Goal: Find specific page/section: Find specific page/section

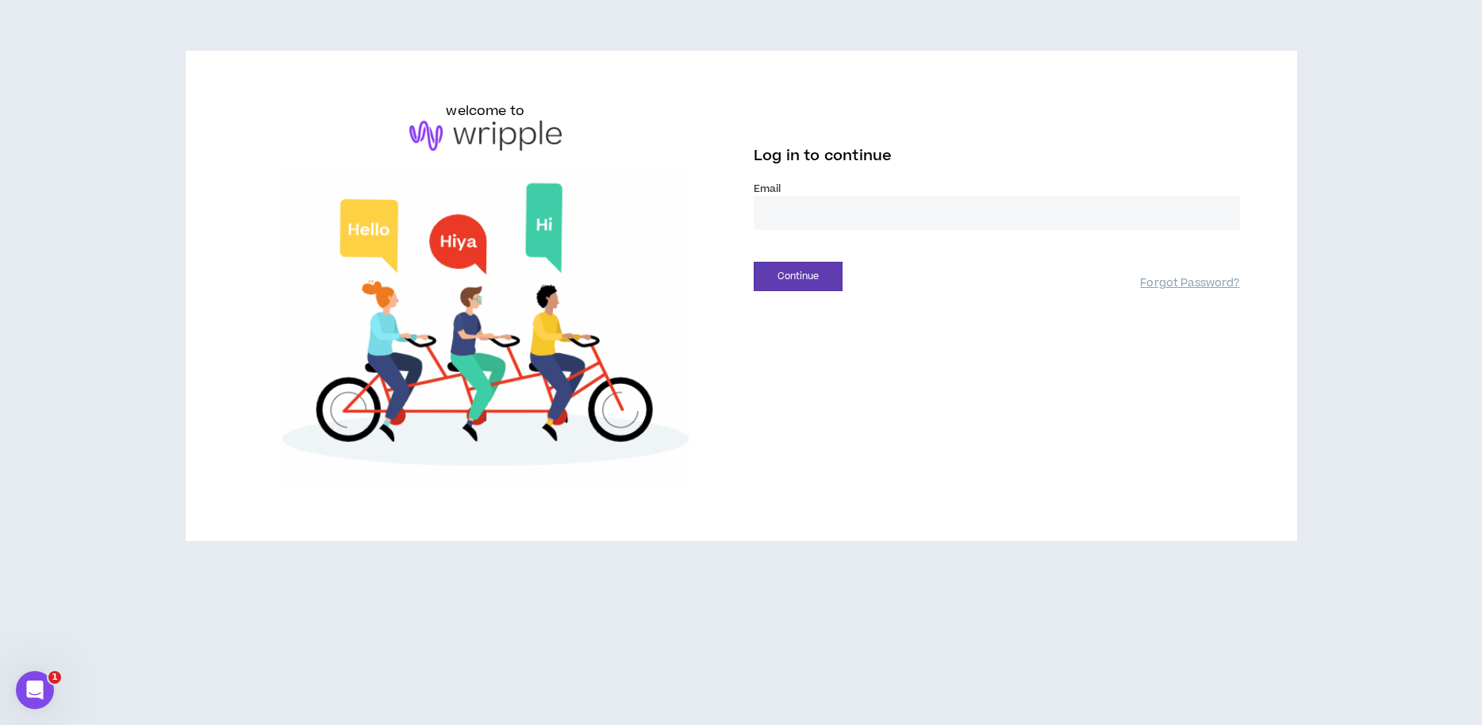
click at [796, 208] on input "email" at bounding box center [997, 213] width 486 height 34
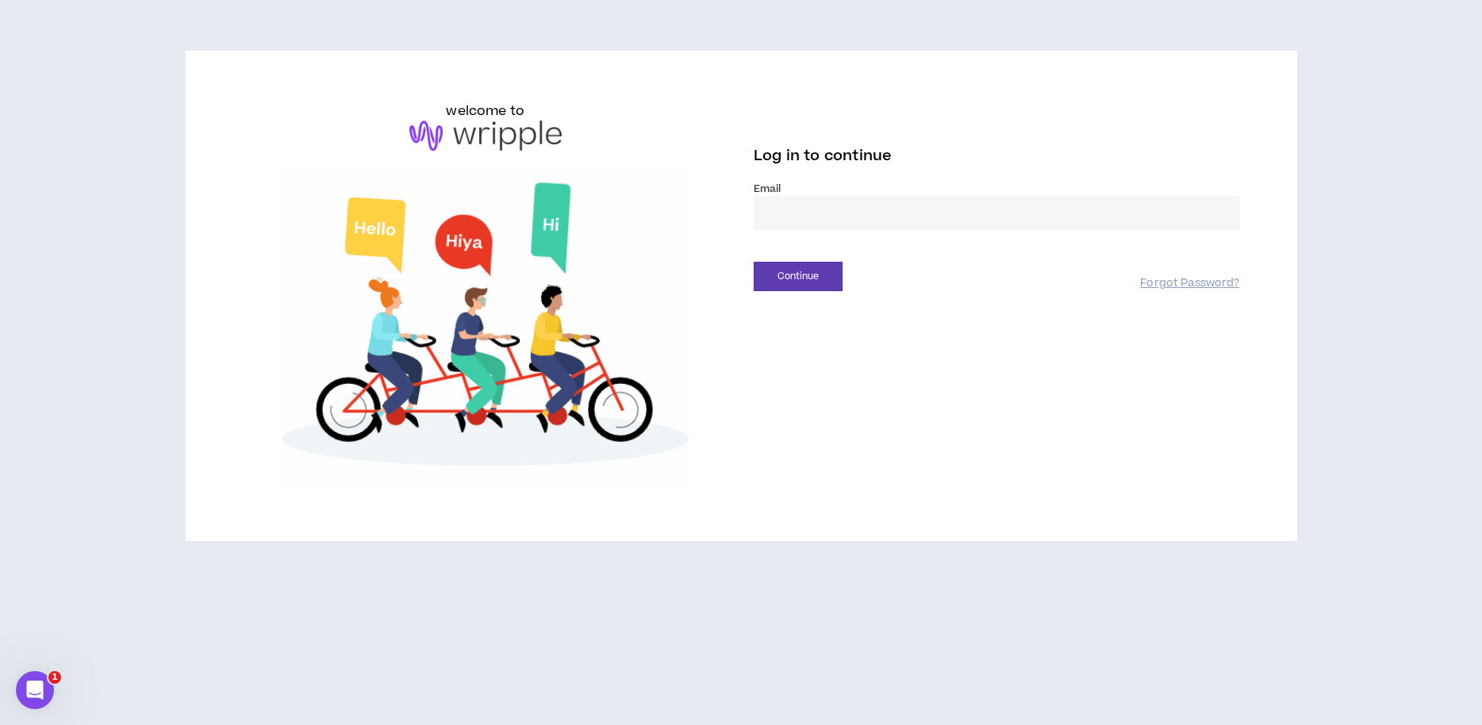
type input "**********"
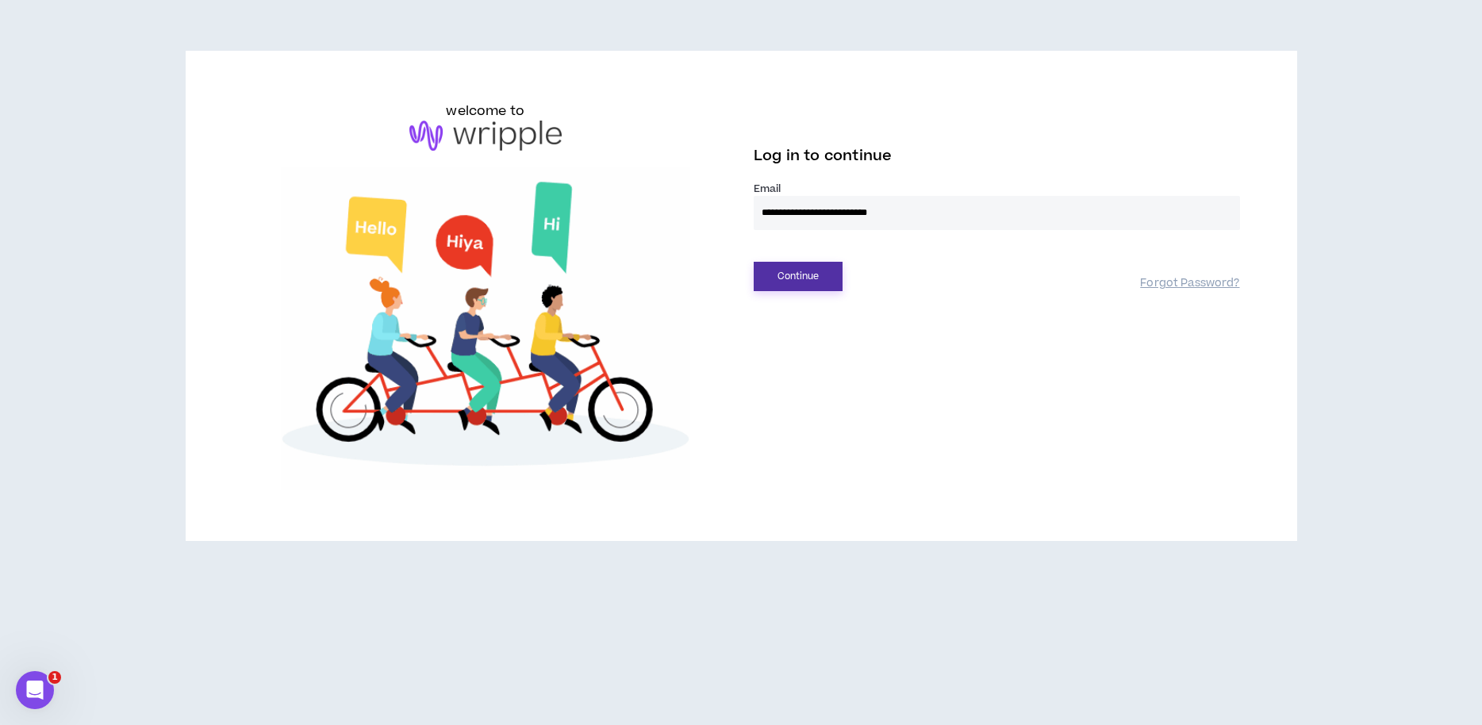
click at [831, 271] on button "Continue" at bounding box center [798, 276] width 89 height 29
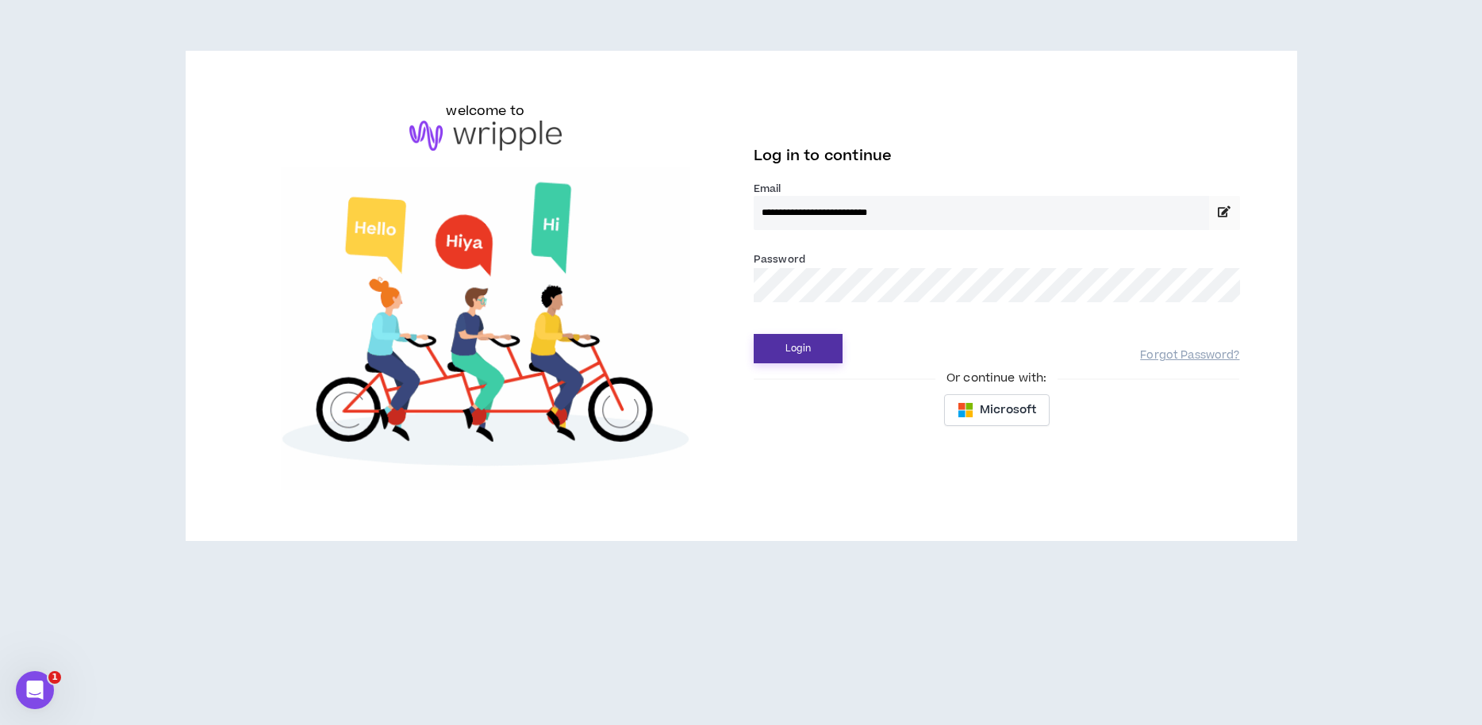
drag, startPoint x: 811, startPoint y: 343, endPoint x: 800, endPoint y: 343, distance: 11.9
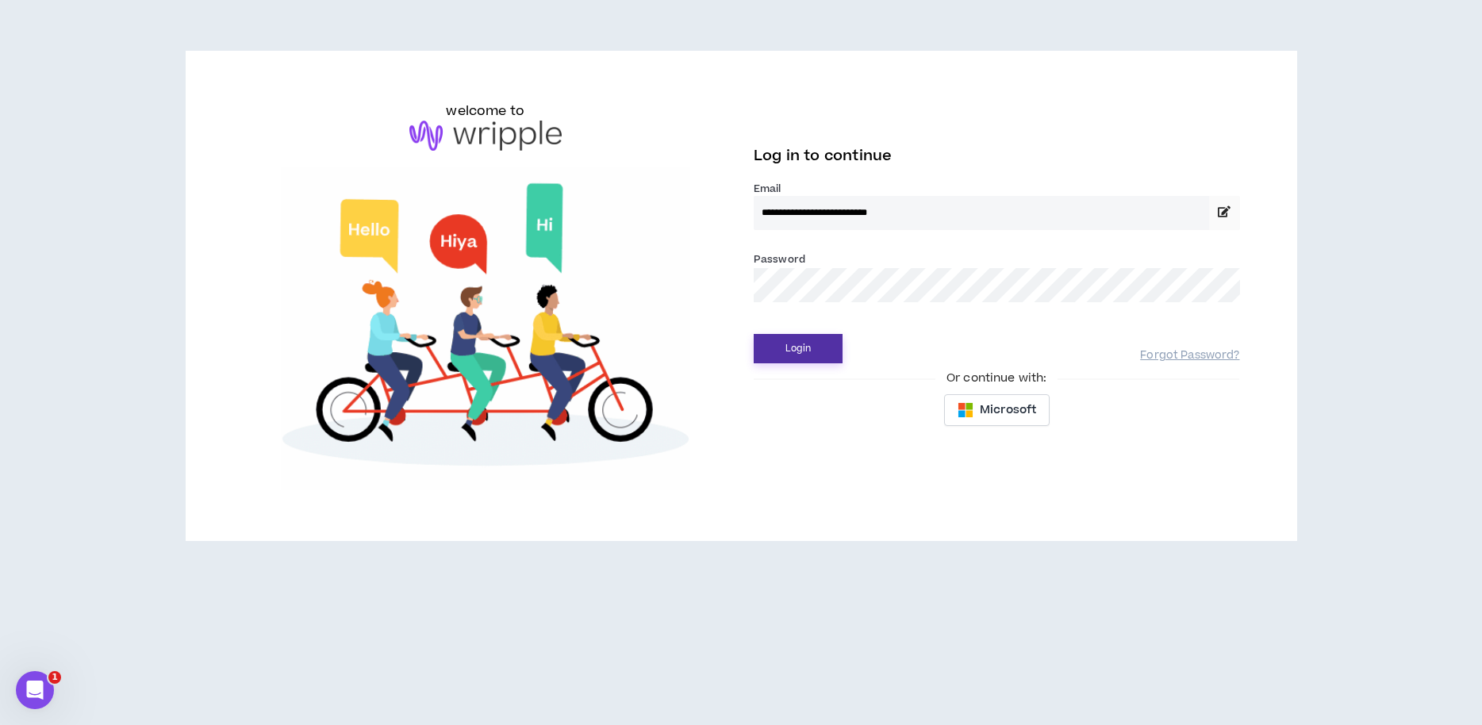
click at [811, 343] on button "Login" at bounding box center [798, 348] width 89 height 29
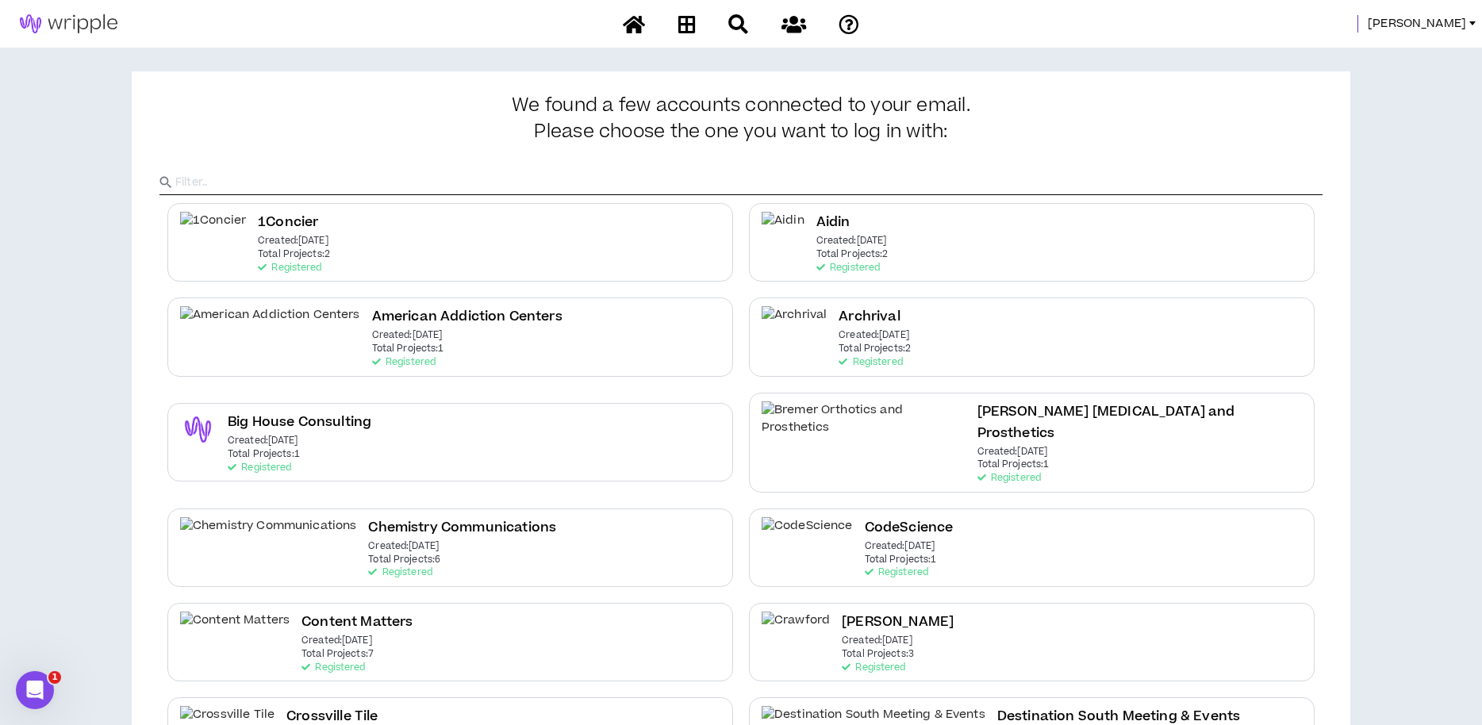
click at [1436, 23] on span "[PERSON_NAME]" at bounding box center [1417, 23] width 98 height 17
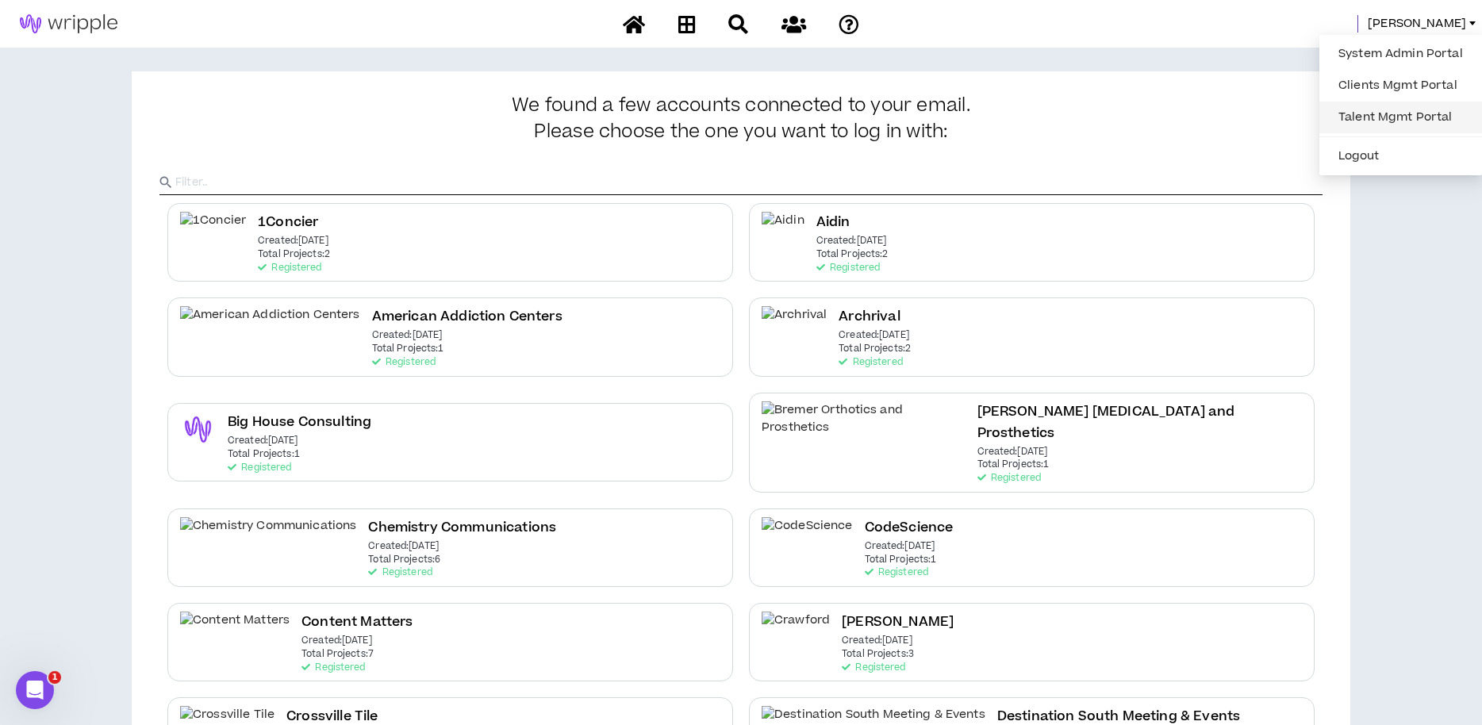
click at [1387, 117] on link "Talent Mgmt Portal" at bounding box center [1401, 118] width 144 height 24
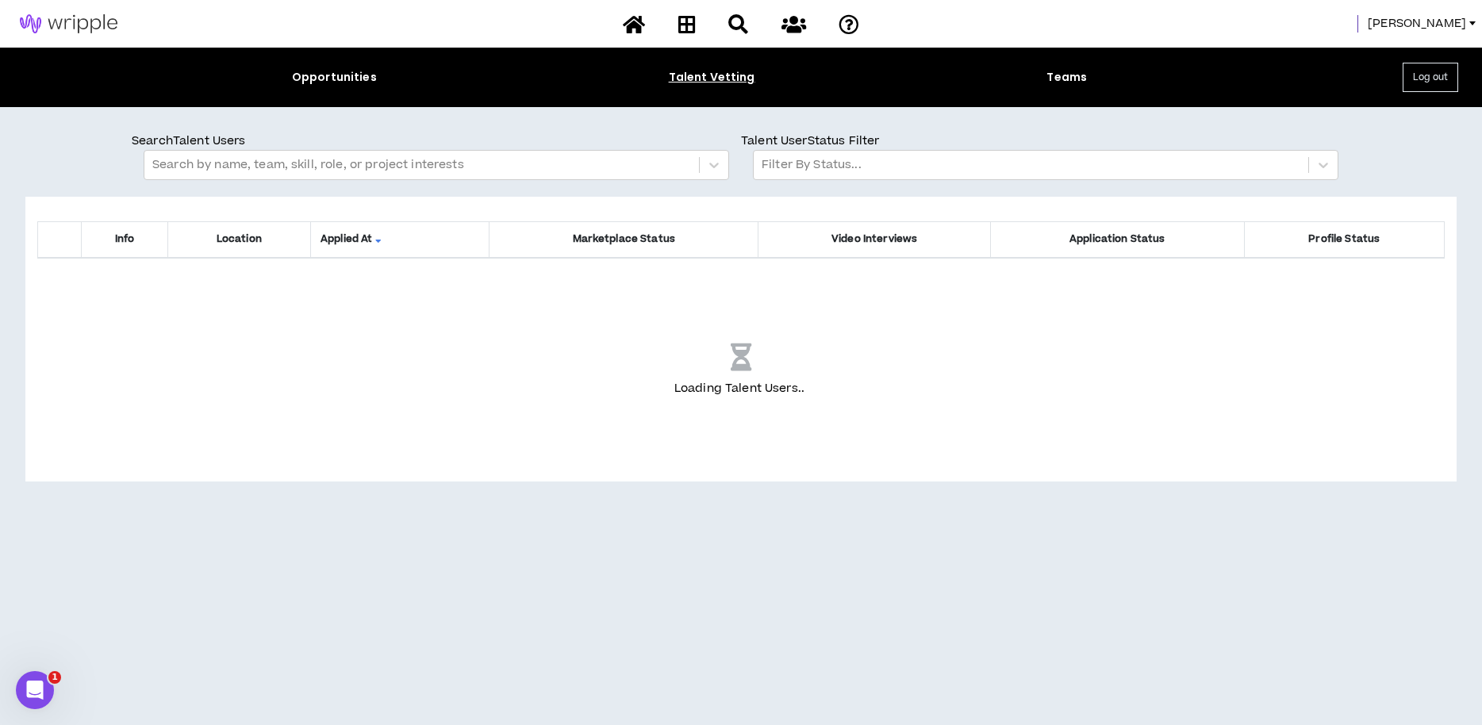
click at [1446, 25] on span "[PERSON_NAME]" at bounding box center [1417, 23] width 98 height 17
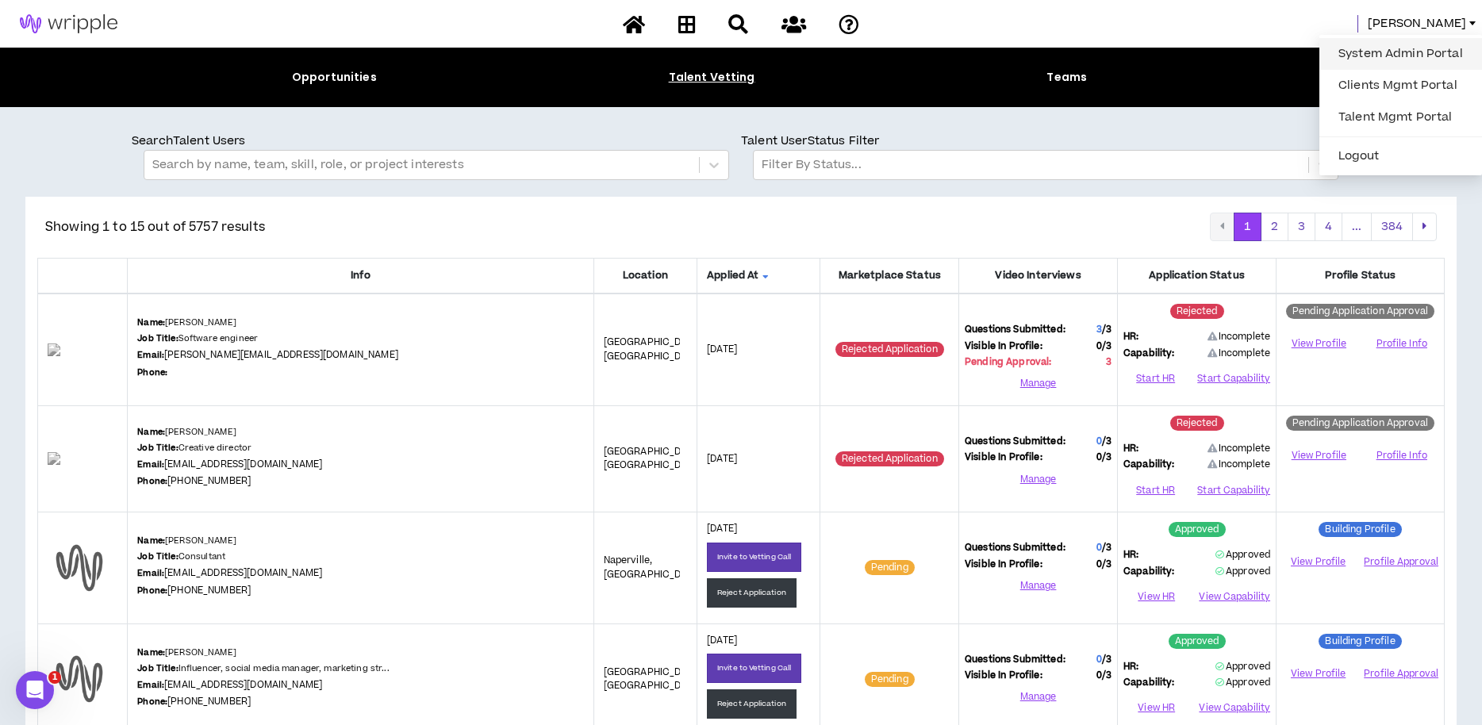
click at [1433, 56] on link "System Admin Portal" at bounding box center [1401, 54] width 144 height 24
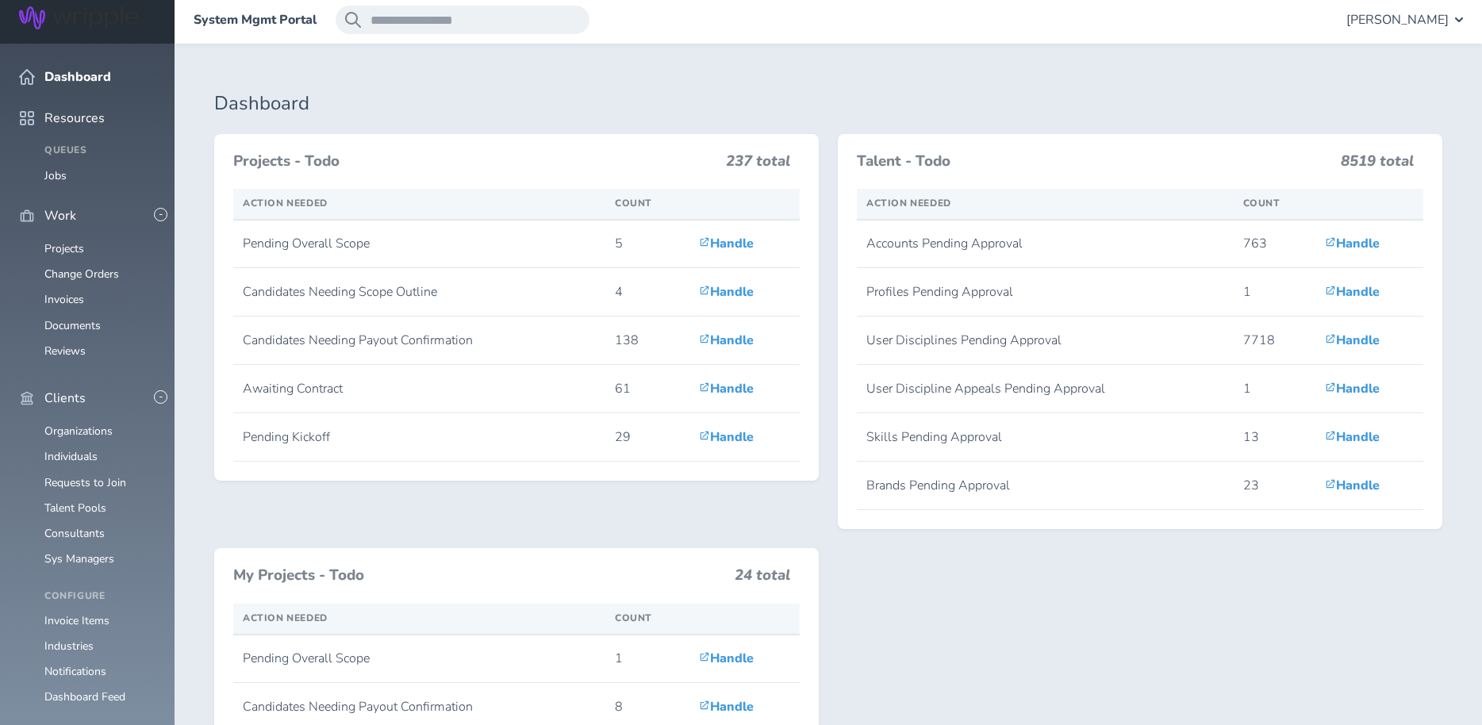
scroll to position [2, 0]
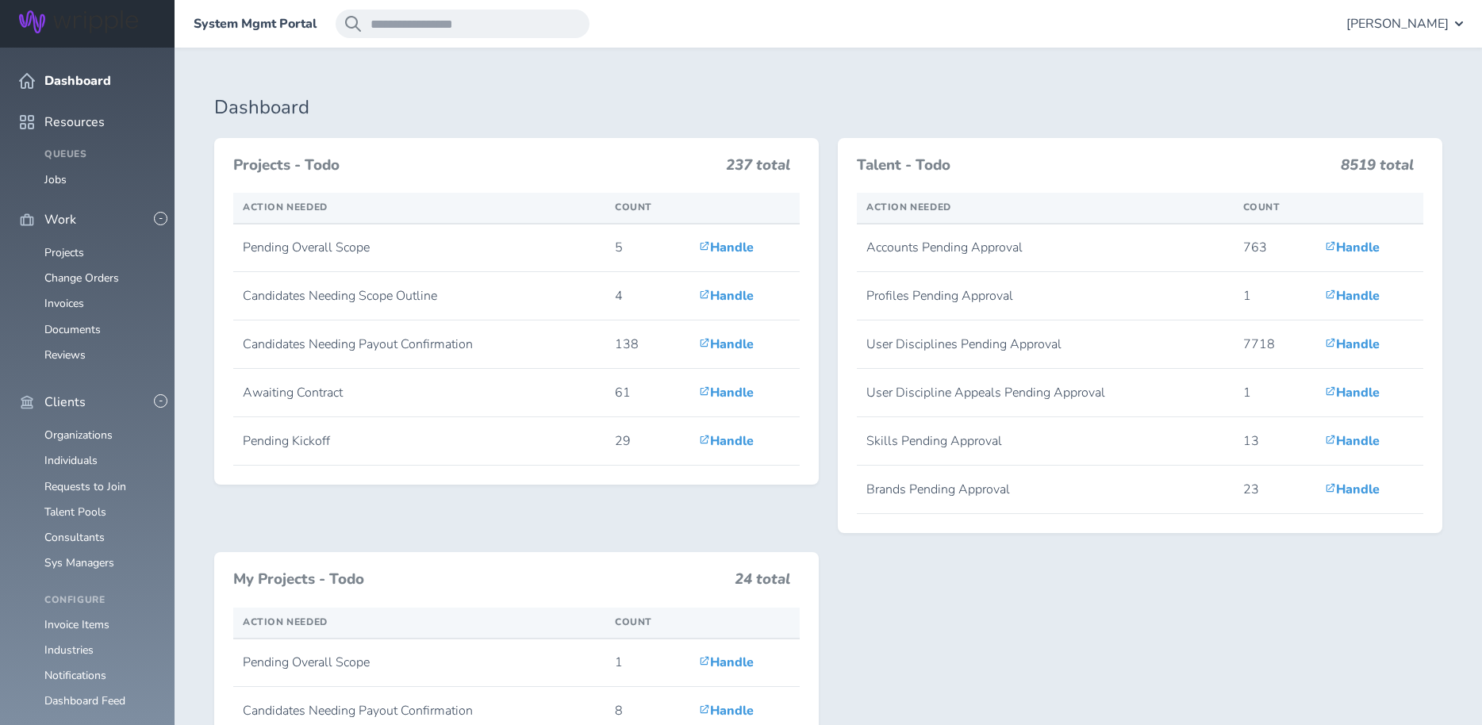
drag, startPoint x: 77, startPoint y: 240, endPoint x: 91, endPoint y: 250, distance: 17.6
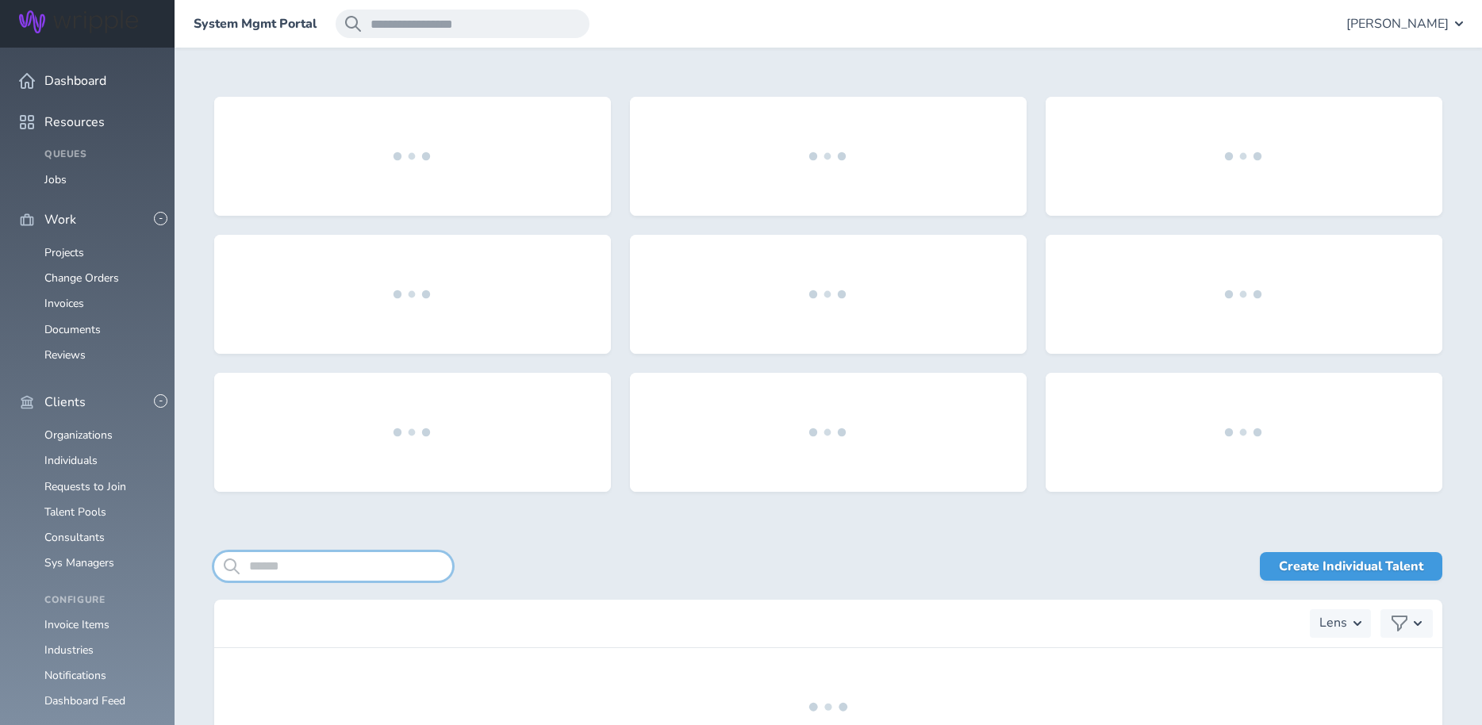
click at [259, 571] on input "search" at bounding box center [333, 566] width 238 height 29
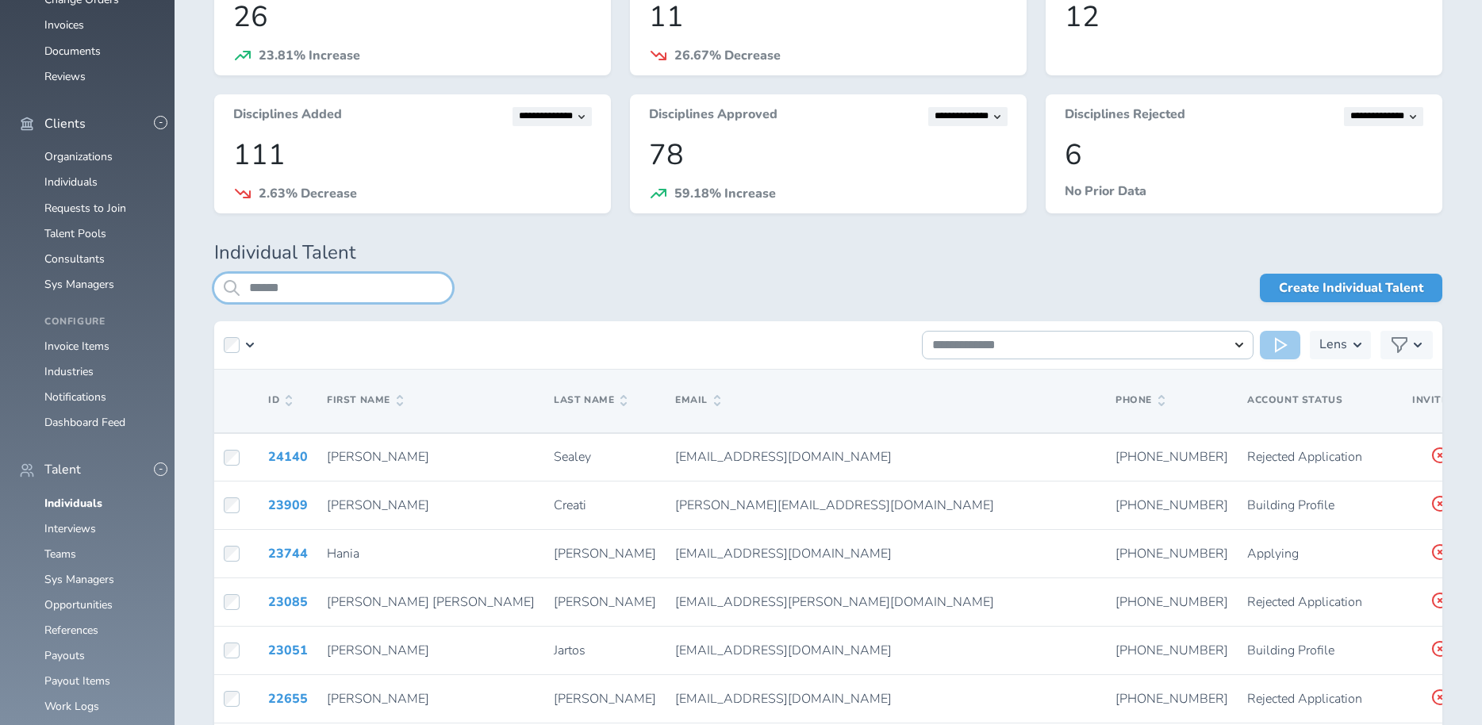
scroll to position [279, 0]
click at [297, 290] on input "******" at bounding box center [333, 287] width 238 height 29
type input "*"
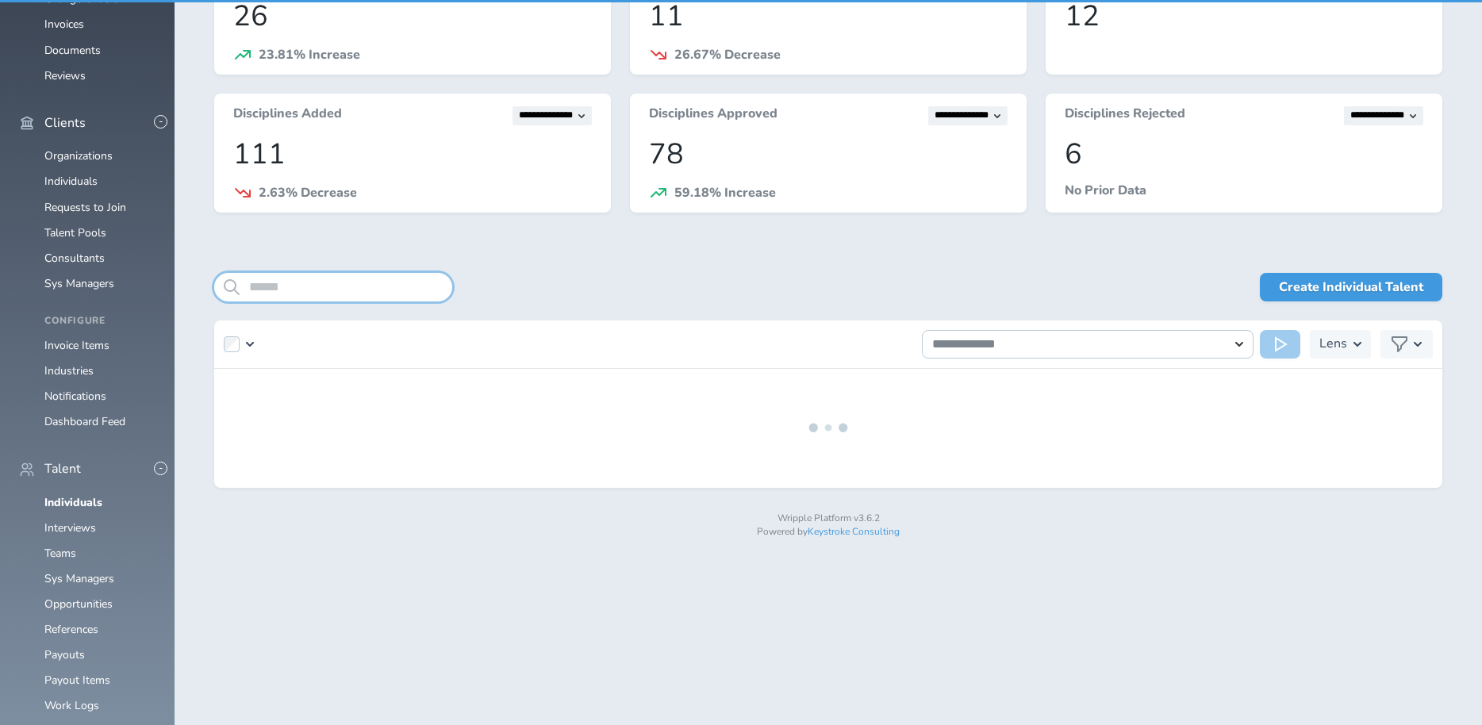
scroll to position [121, 0]
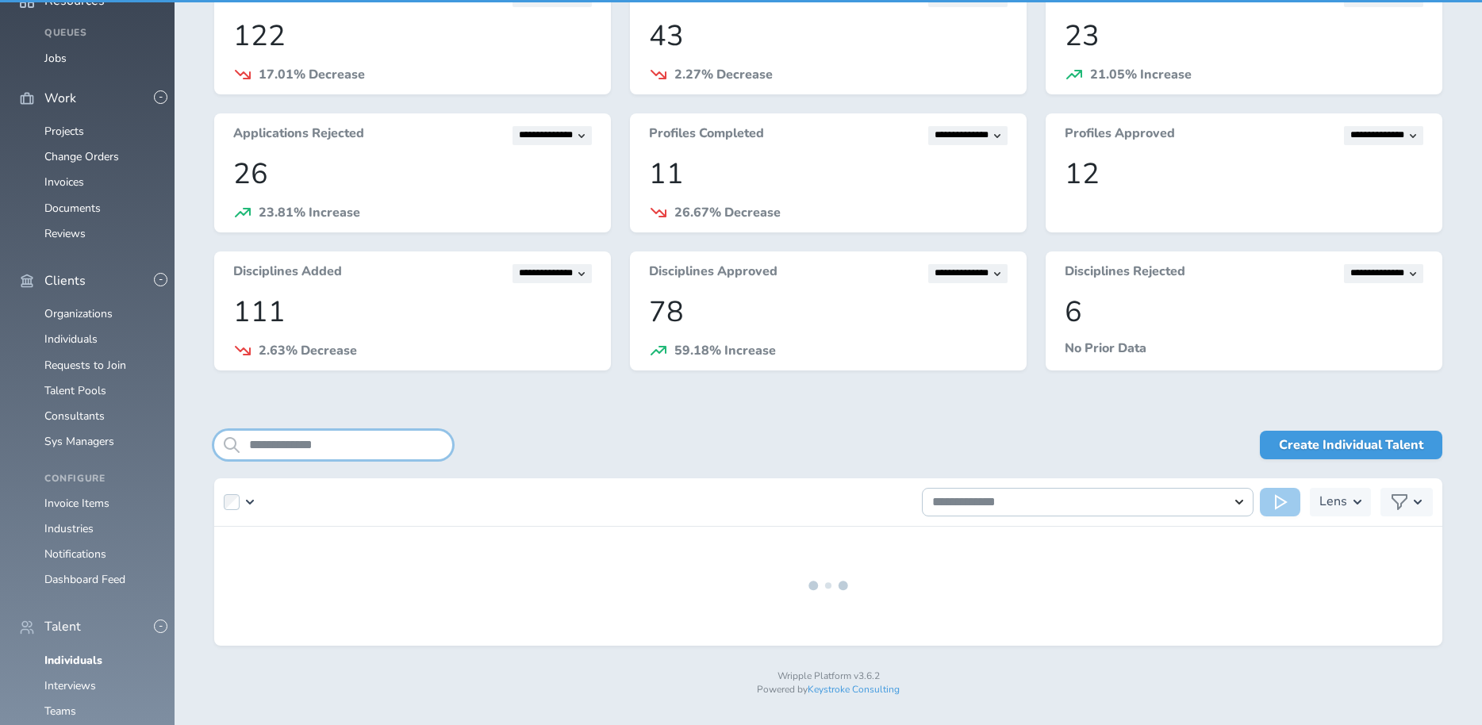
scroll to position [148, 0]
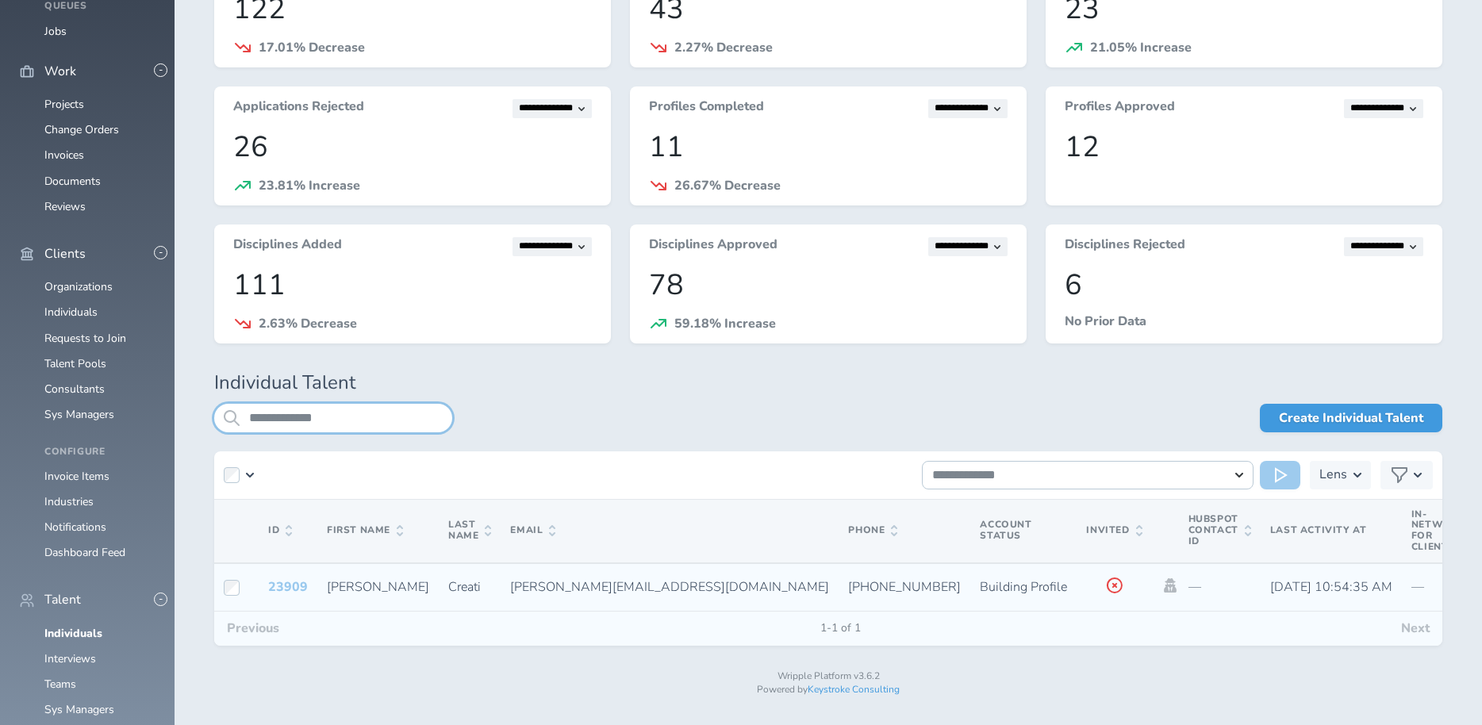
type input "**********"
click at [295, 586] on link "23909" at bounding box center [288, 586] width 40 height 17
